Goal: Feedback & Contribution: Contribute content

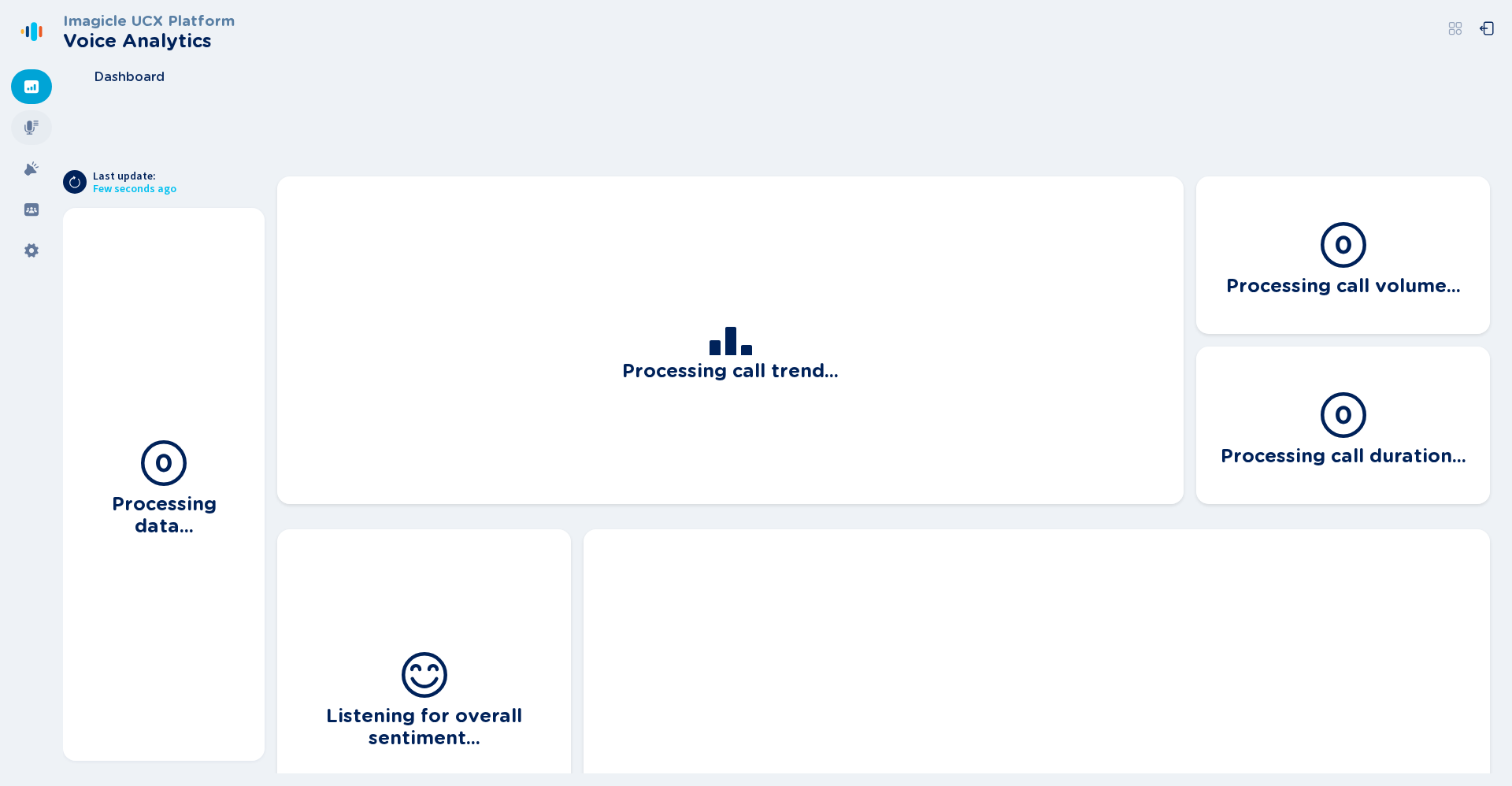
click at [24, 126] on icon at bounding box center [31, 127] width 15 height 15
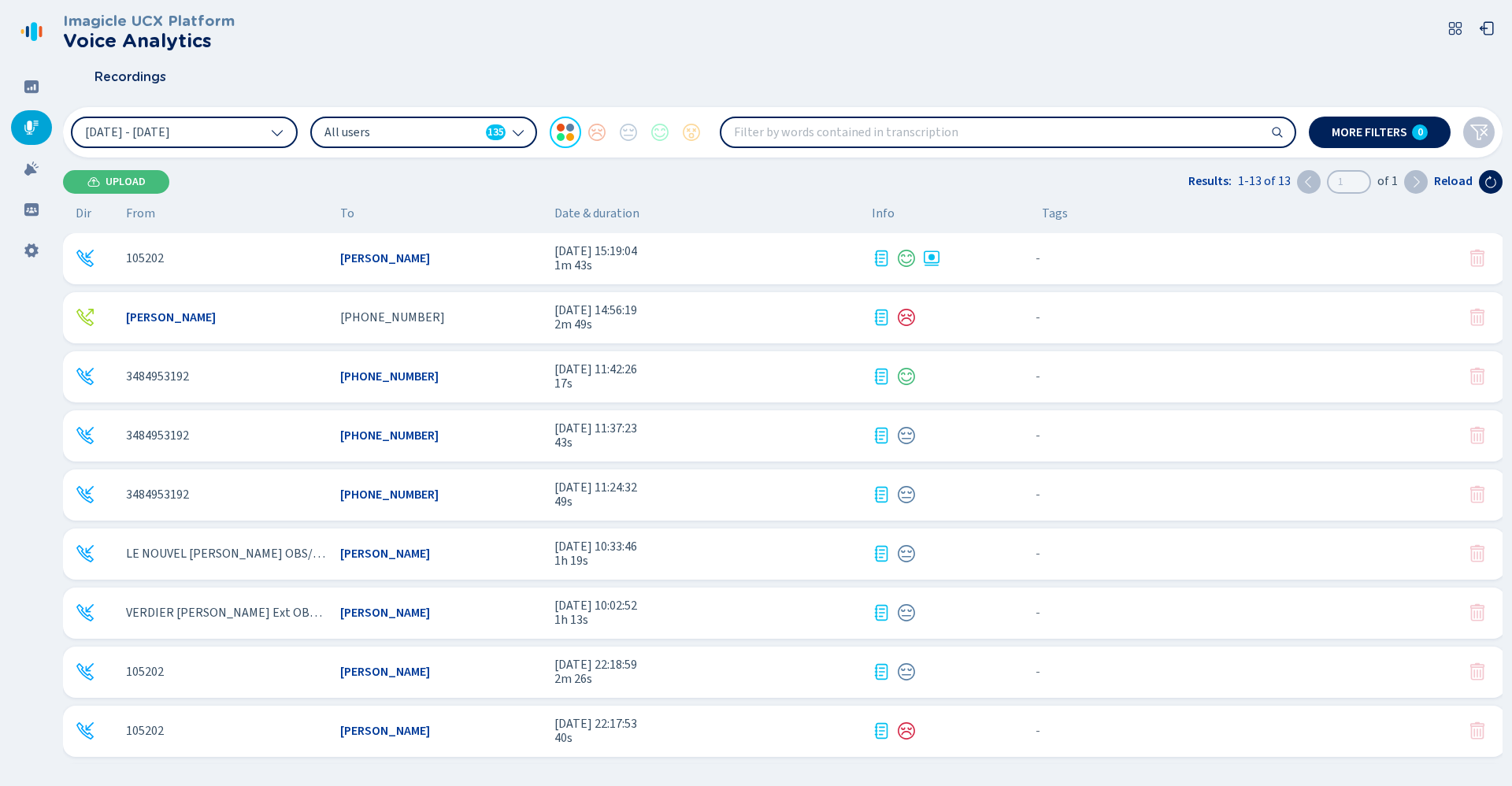
click at [211, 323] on span "[PERSON_NAME]" at bounding box center [171, 318] width 90 height 15
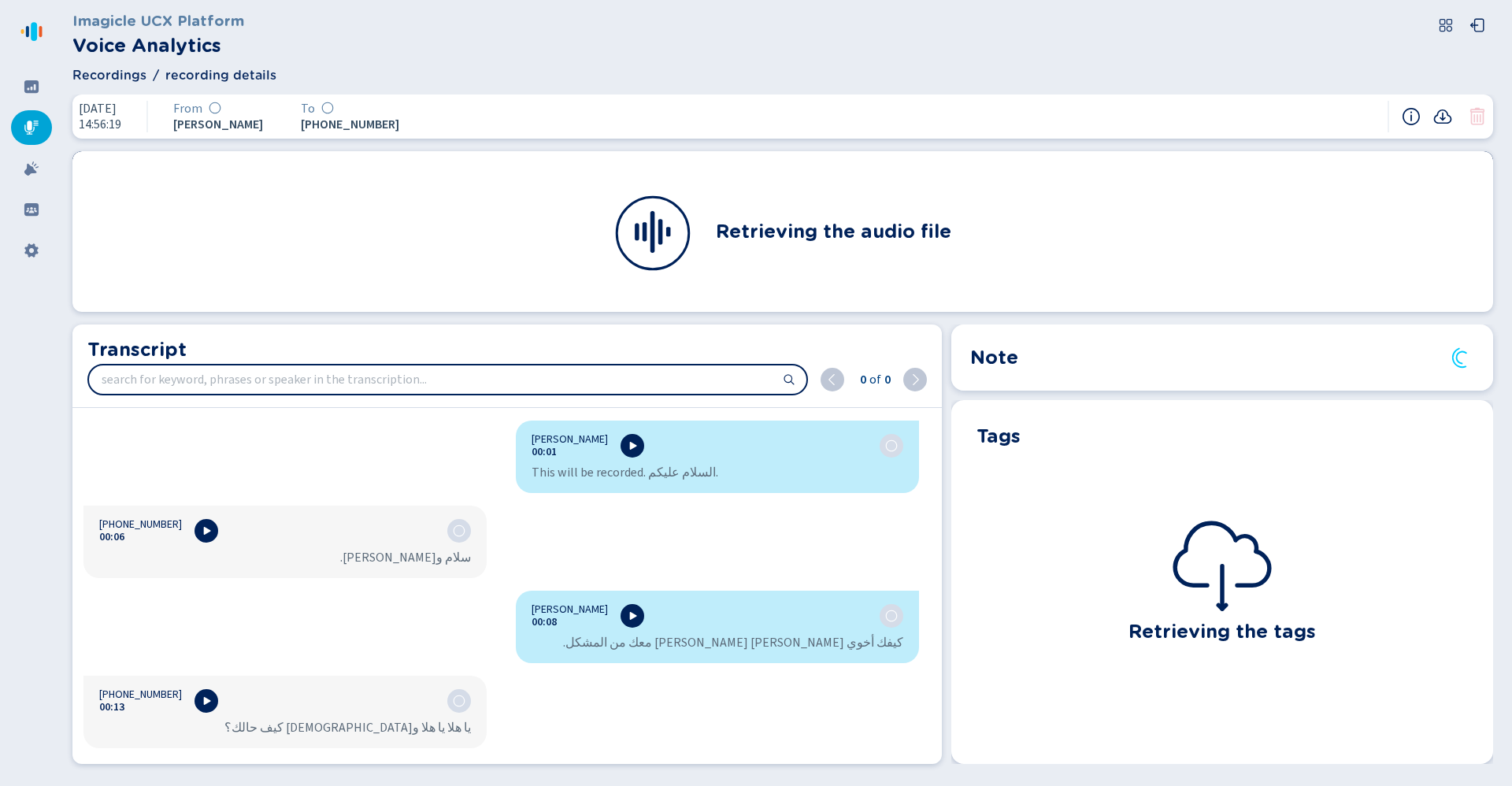
click at [1021, 357] on div "Note" at bounding box center [1222, 357] width 504 height 28
click at [993, 359] on h2 "Note" at bounding box center [994, 357] width 48 height 28
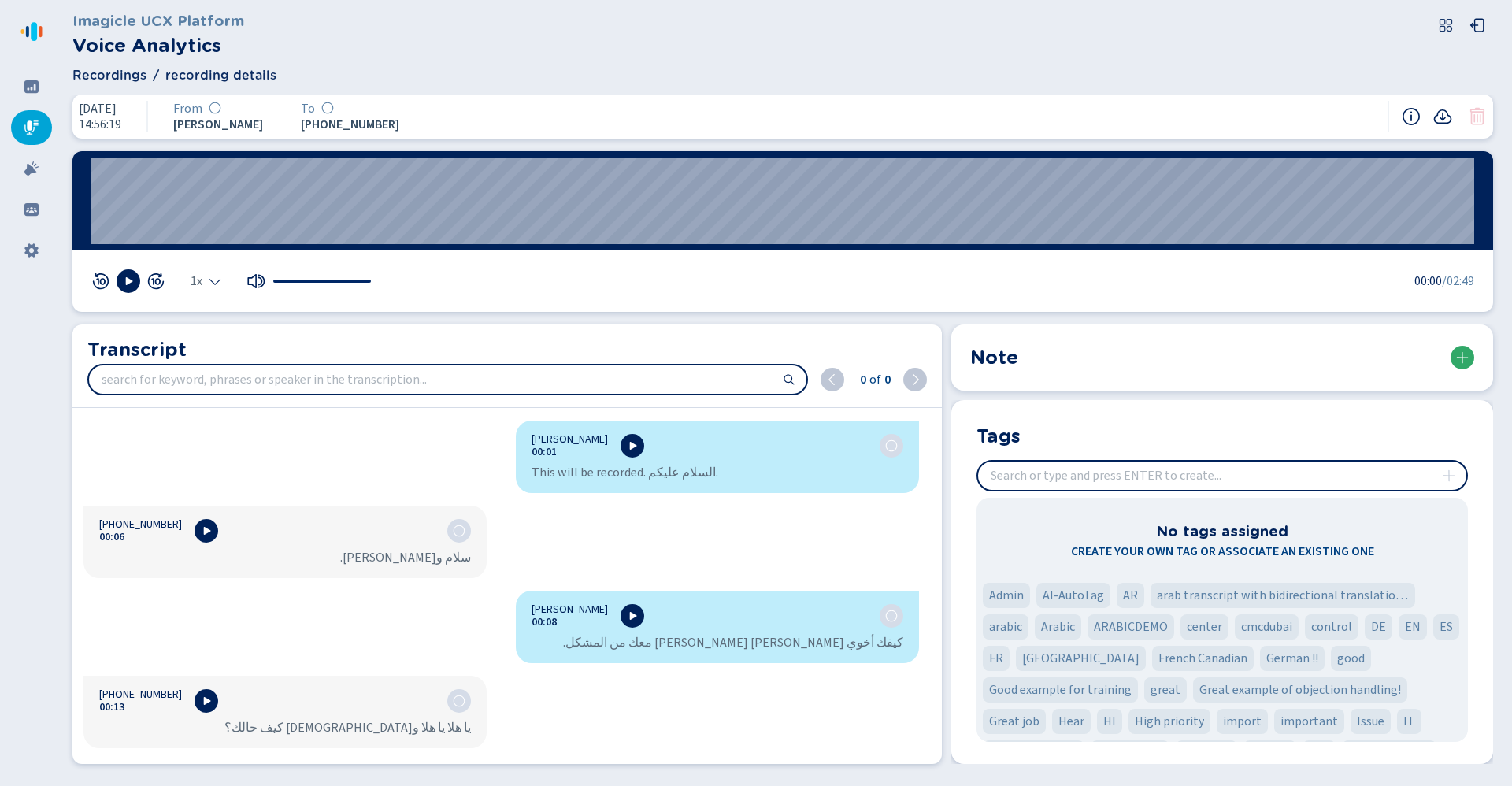
click at [1455, 359] on button at bounding box center [1462, 358] width 24 height 24
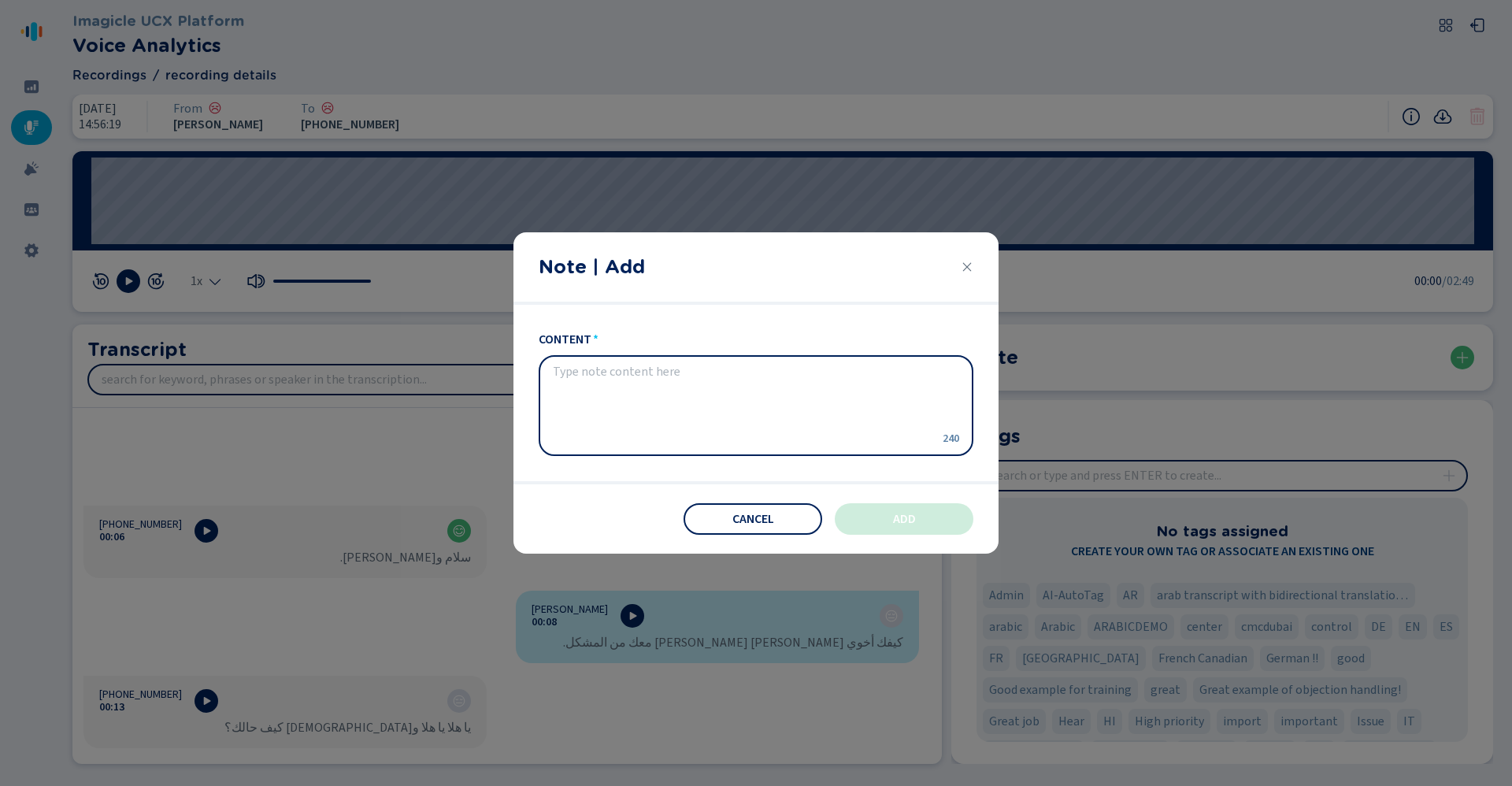
click at [628, 391] on textarea "content" at bounding box center [743, 406] width 381 height 82
type textarea "this call was raewlly bad.. be more smiley"
click at [895, 504] on button "Add" at bounding box center [904, 518] width 139 height 32
